Goal: Information Seeking & Learning: Learn about a topic

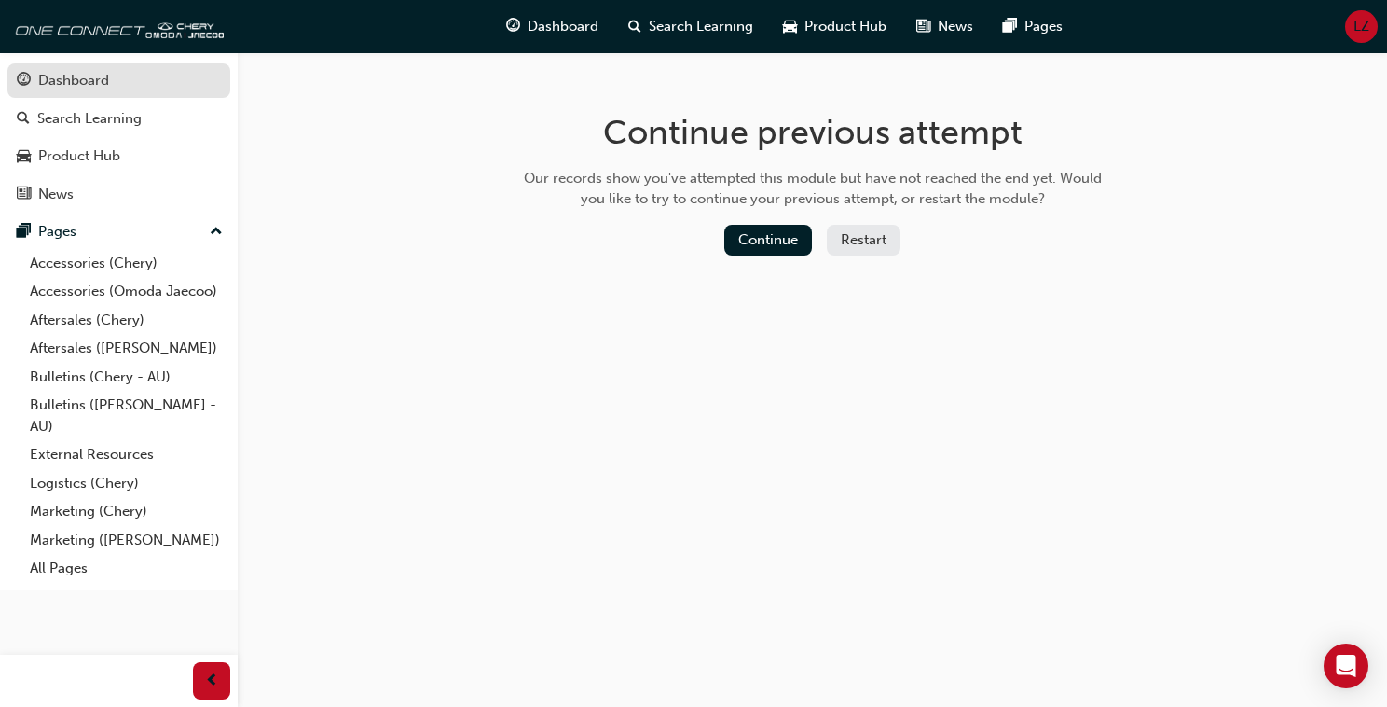
click at [71, 71] on div "Dashboard" at bounding box center [73, 80] width 71 height 21
